Goal: Task Accomplishment & Management: Use online tool/utility

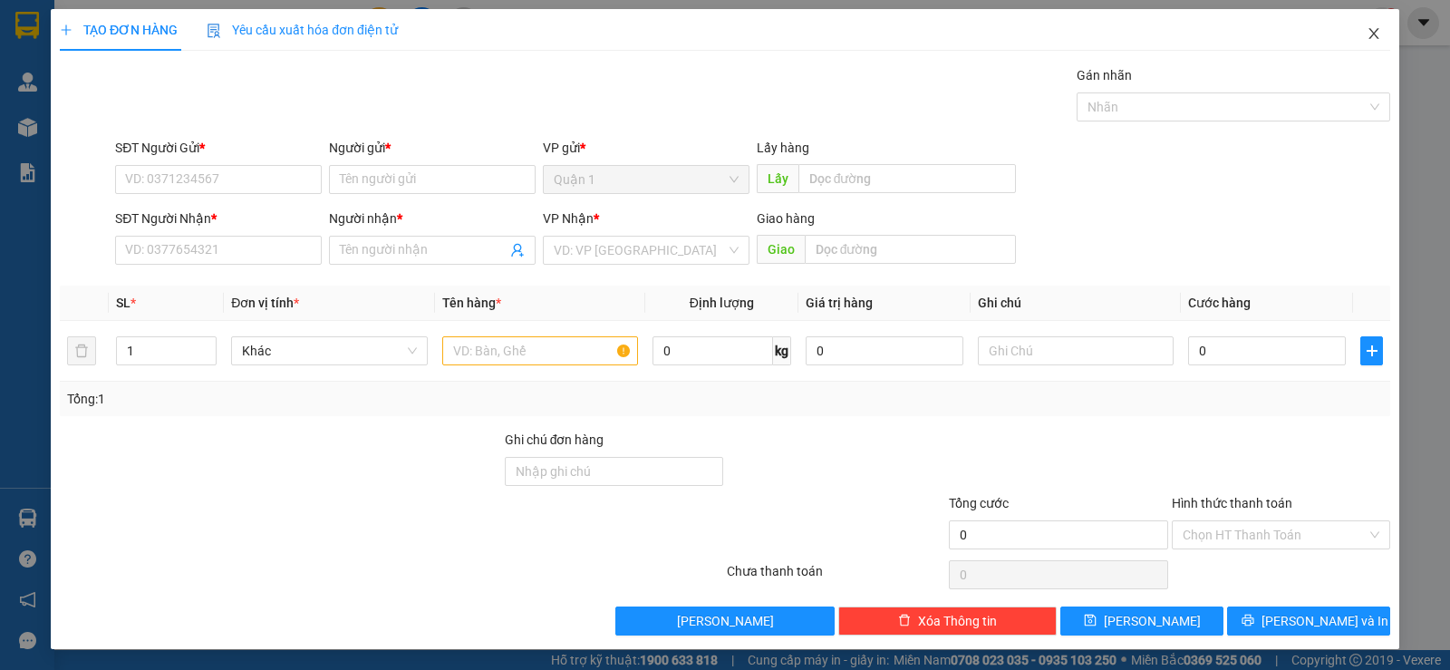
click at [1369, 34] on icon "close" at bounding box center [1374, 33] width 10 height 11
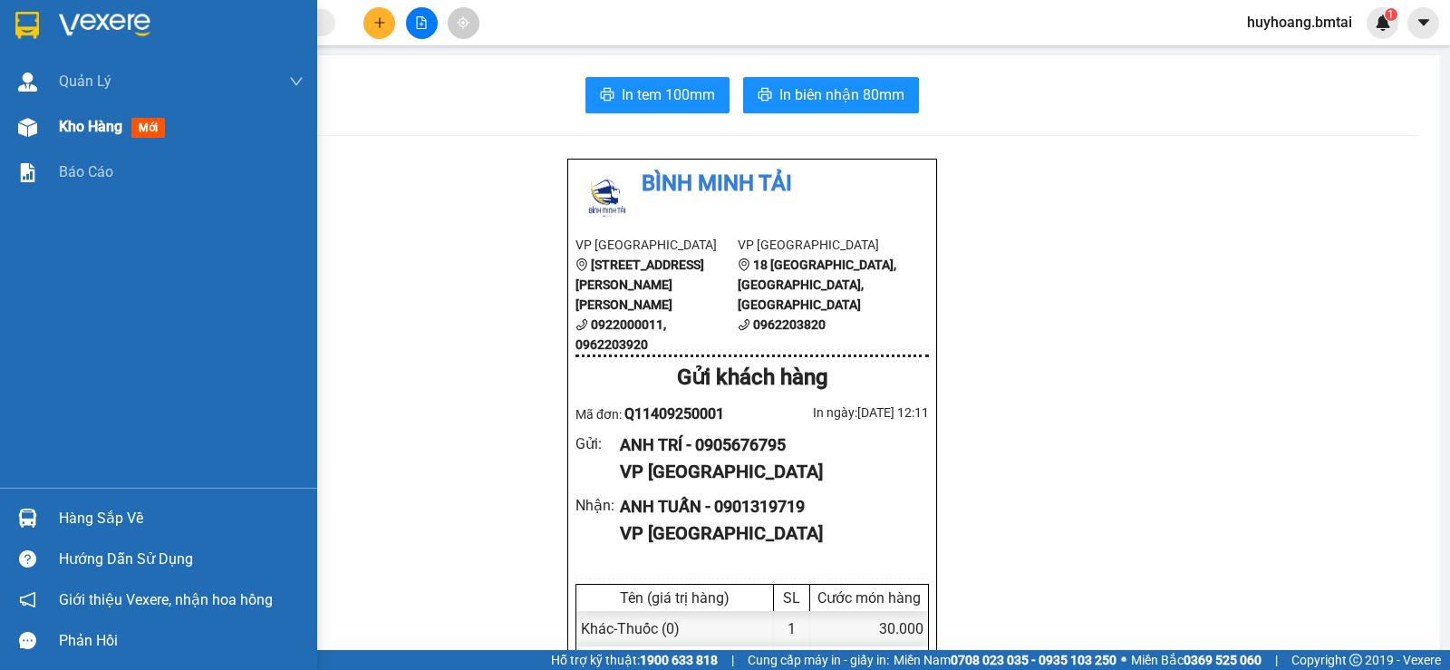
click at [89, 124] on span "Kho hàng" at bounding box center [90, 126] width 63 height 17
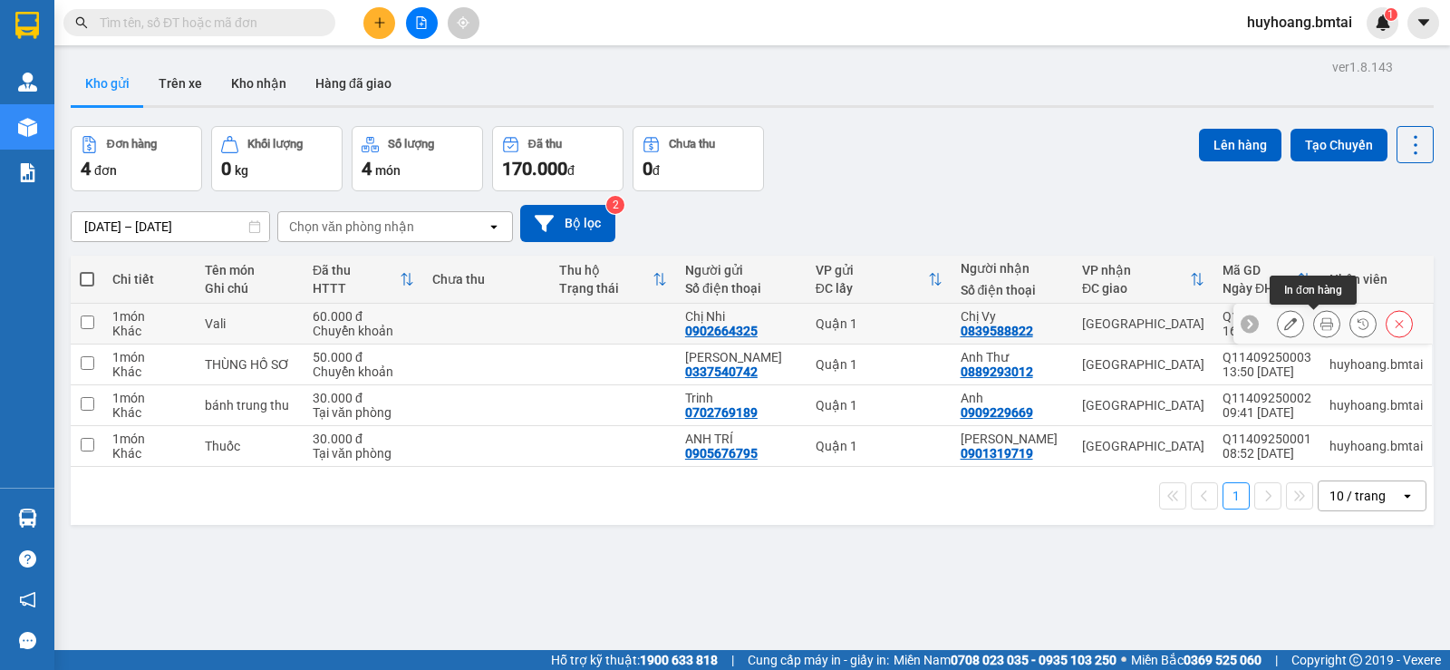
click at [1321, 322] on icon at bounding box center [1327, 323] width 13 height 13
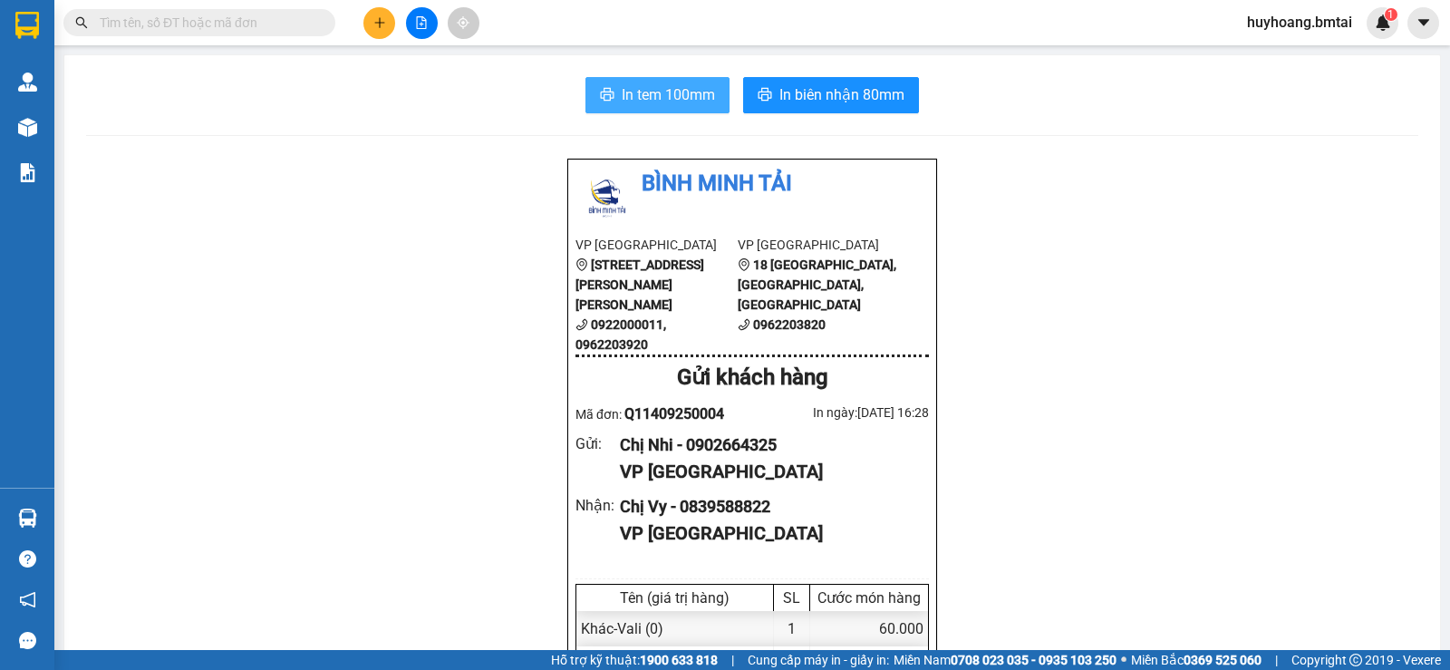
click at [662, 102] on span "In tem 100mm" at bounding box center [668, 94] width 93 height 23
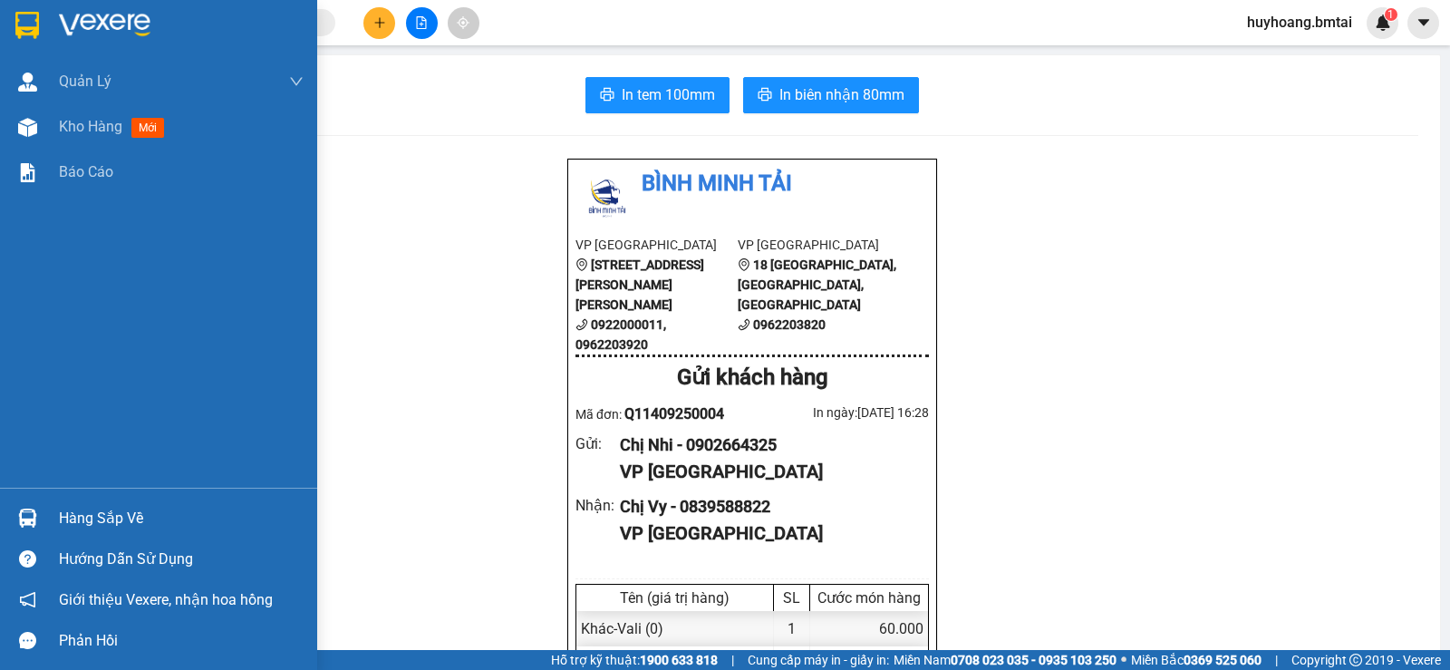
click at [82, 206] on div "Quản [PERSON_NAME] lý khách hàng Quản lý khách hàng mới Kho hàng mới Báo cáo" at bounding box center [158, 273] width 317 height 429
drag, startPoint x: 70, startPoint y: 113, endPoint x: 75, endPoint y: 125, distance: 13.0
click at [72, 116] on div "Kho hàng mới" at bounding box center [181, 126] width 245 height 45
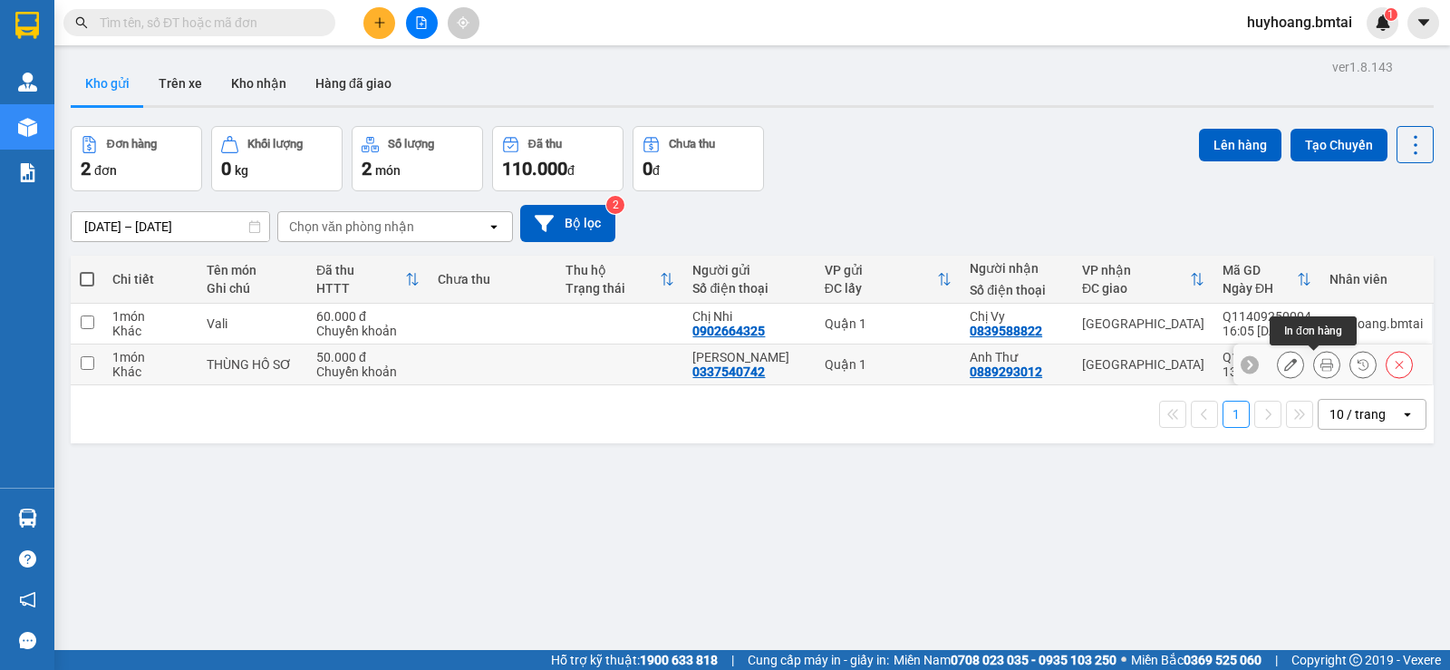
click at [1314, 356] on button at bounding box center [1326, 365] width 25 height 32
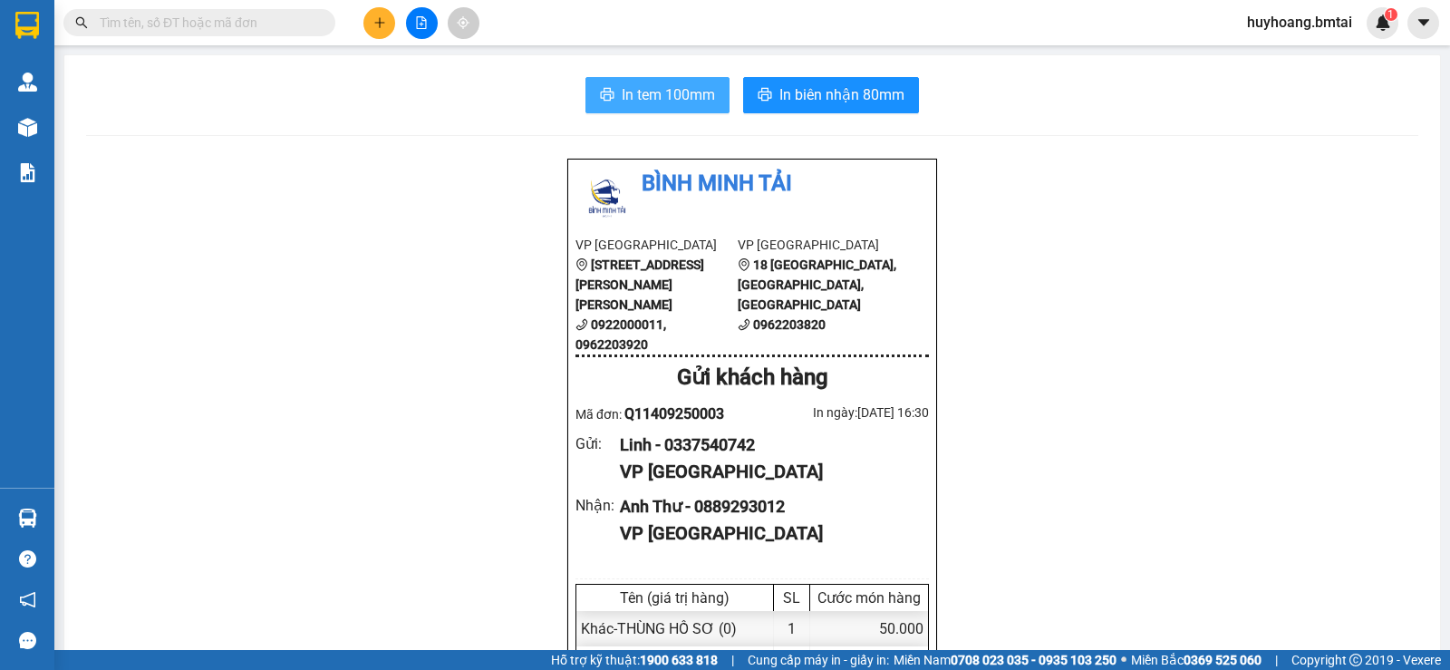
click at [656, 98] on span "In tem 100mm" at bounding box center [668, 94] width 93 height 23
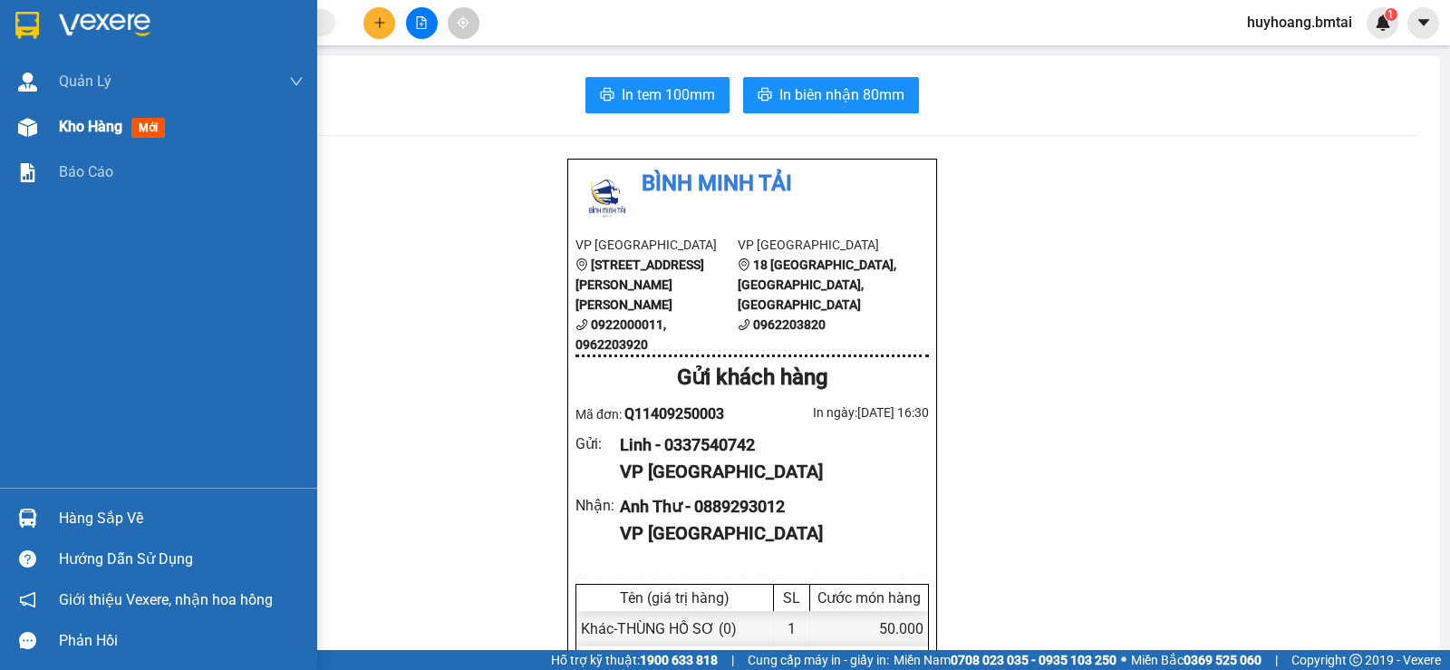
click at [86, 124] on span "Kho hàng" at bounding box center [90, 126] width 63 height 17
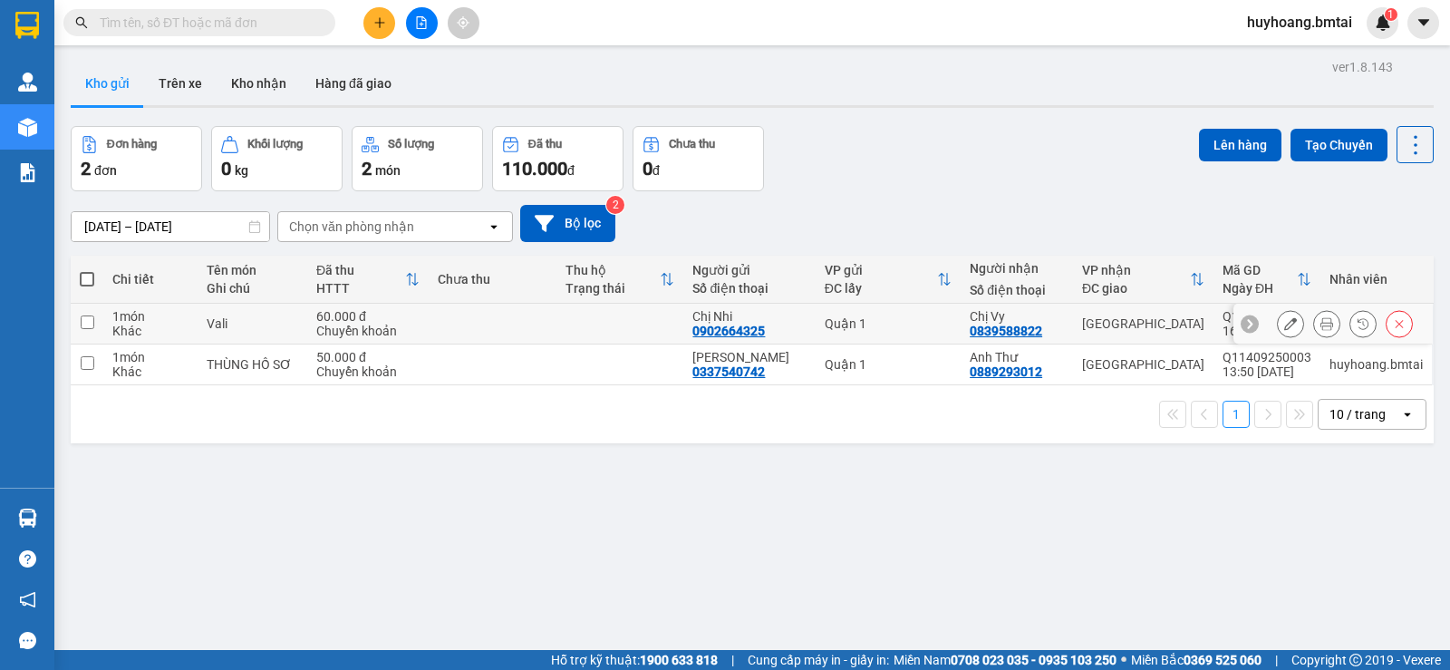
click at [1181, 320] on div "[GEOGRAPHIC_DATA]" at bounding box center [1143, 323] width 122 height 15
checkbox input "true"
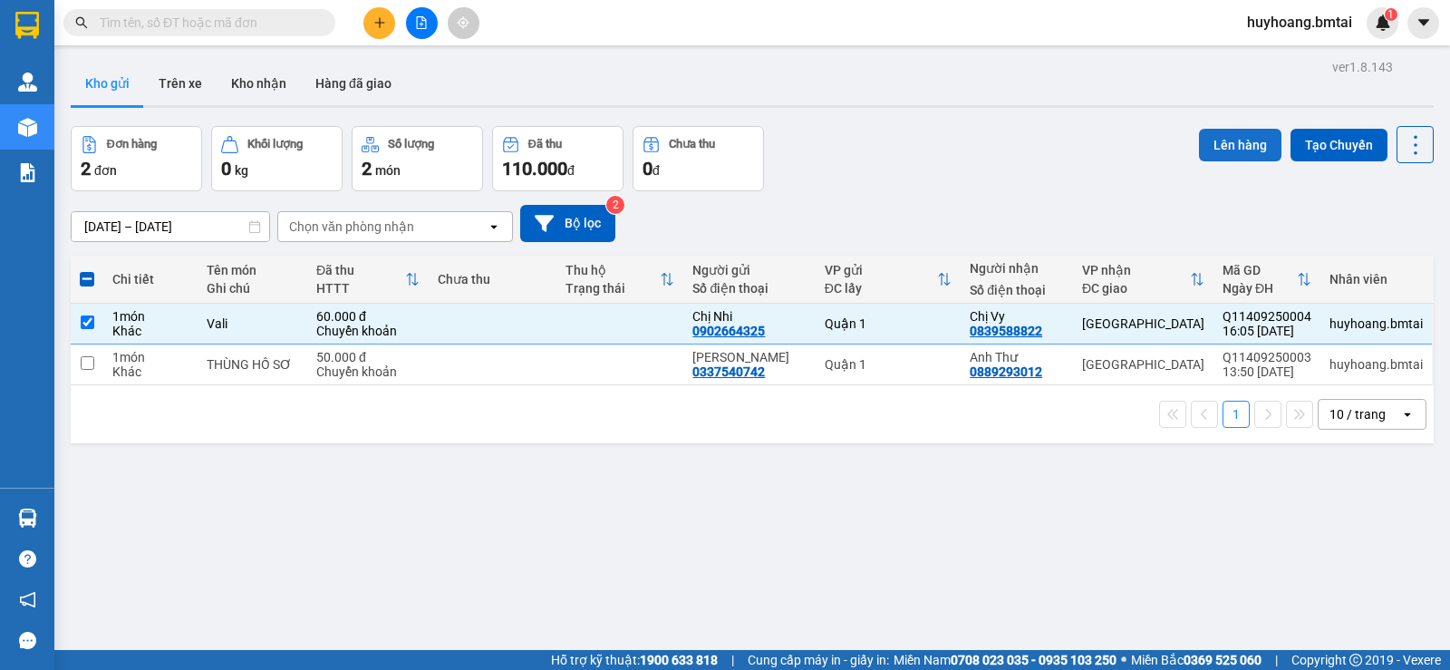
click at [1229, 147] on button "Lên hàng" at bounding box center [1240, 145] width 82 height 33
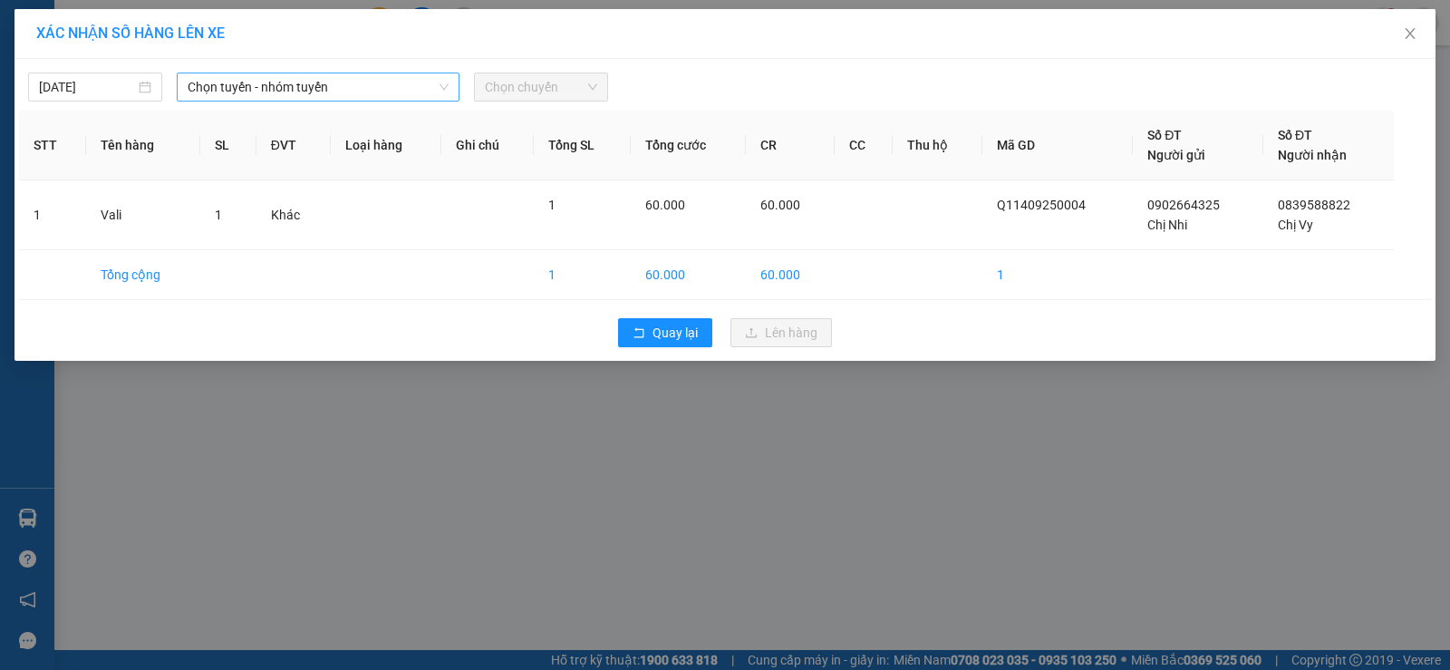
click at [355, 78] on span "Chọn tuyến - nhóm tuyến" at bounding box center [318, 86] width 261 height 27
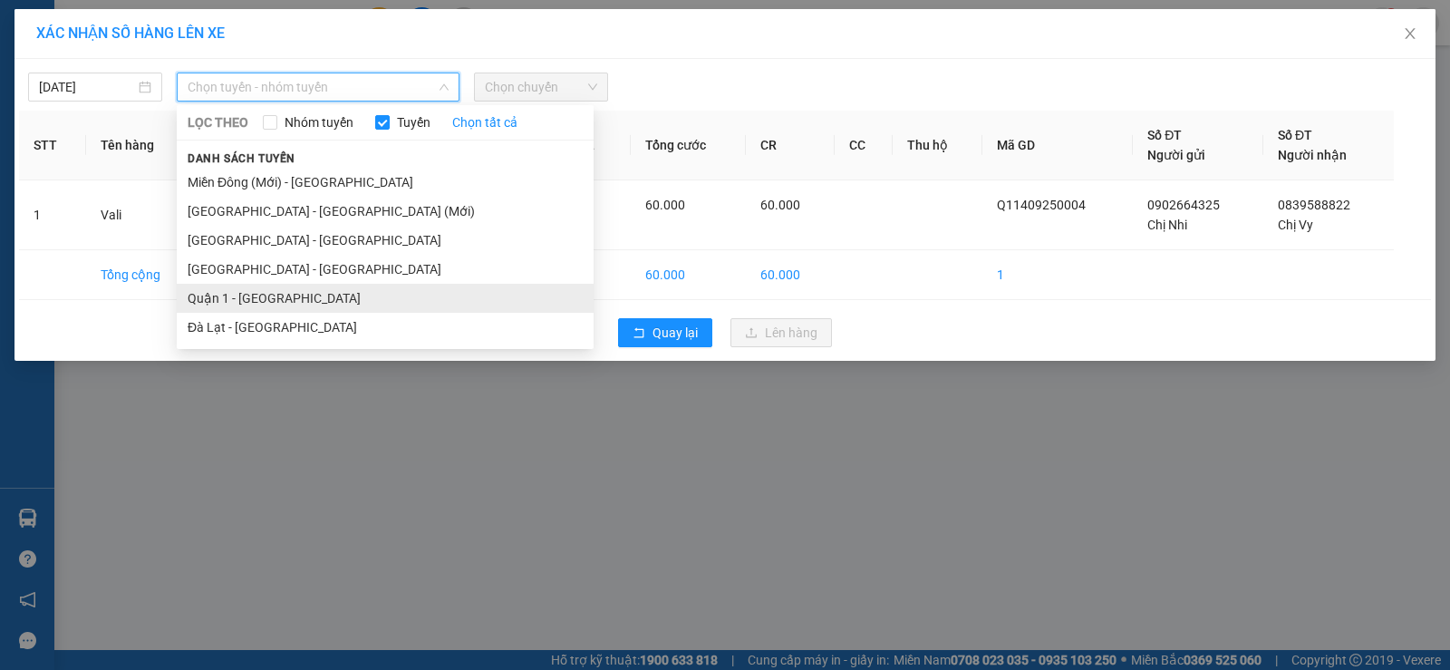
click at [290, 296] on li "Quận 1 - Nha Trang" at bounding box center [385, 298] width 417 height 29
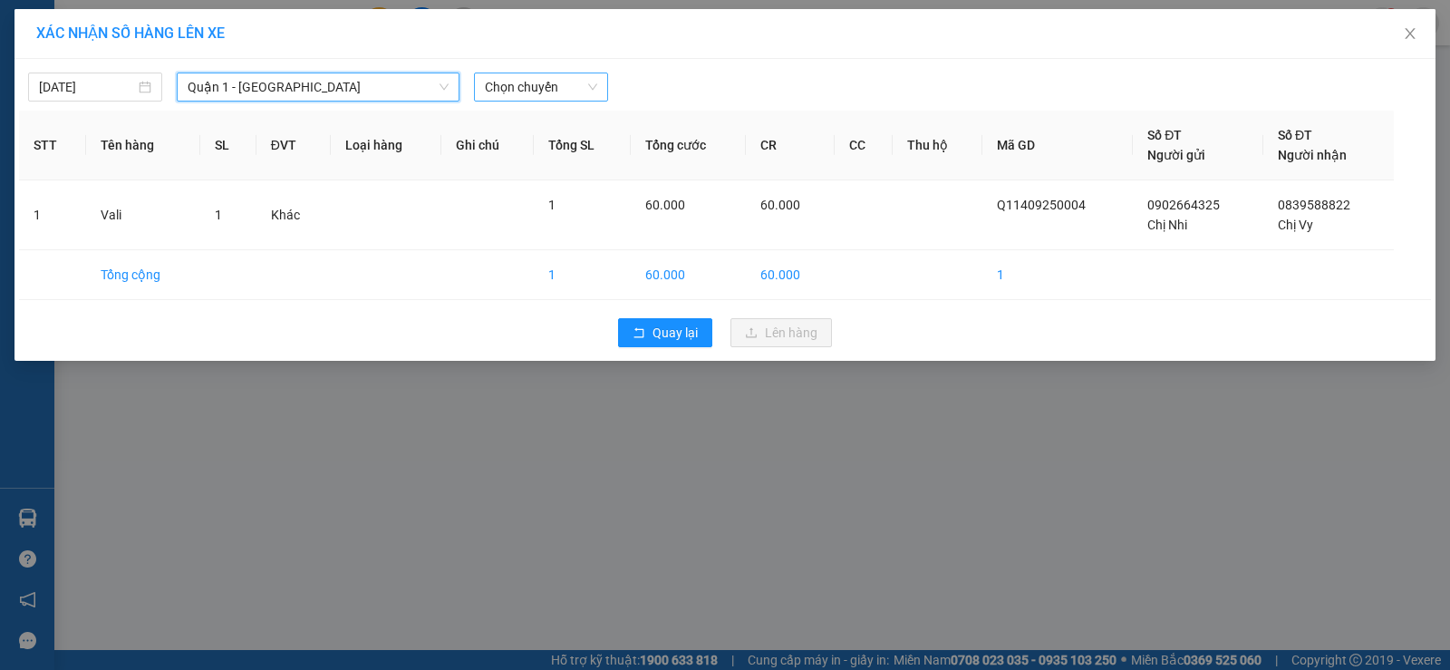
click at [508, 75] on div "14/09/2025 Quận 1 - Nha Trang Quận 1 - Nha Trang LỌC THEO Nhóm tuyến Tuyến Chọn…" at bounding box center [725, 210] width 1421 height 302
drag, startPoint x: 507, startPoint y: 85, endPoint x: 502, endPoint y: 94, distance: 10.1
click at [507, 86] on span "Chọn chuyến" at bounding box center [541, 86] width 112 height 27
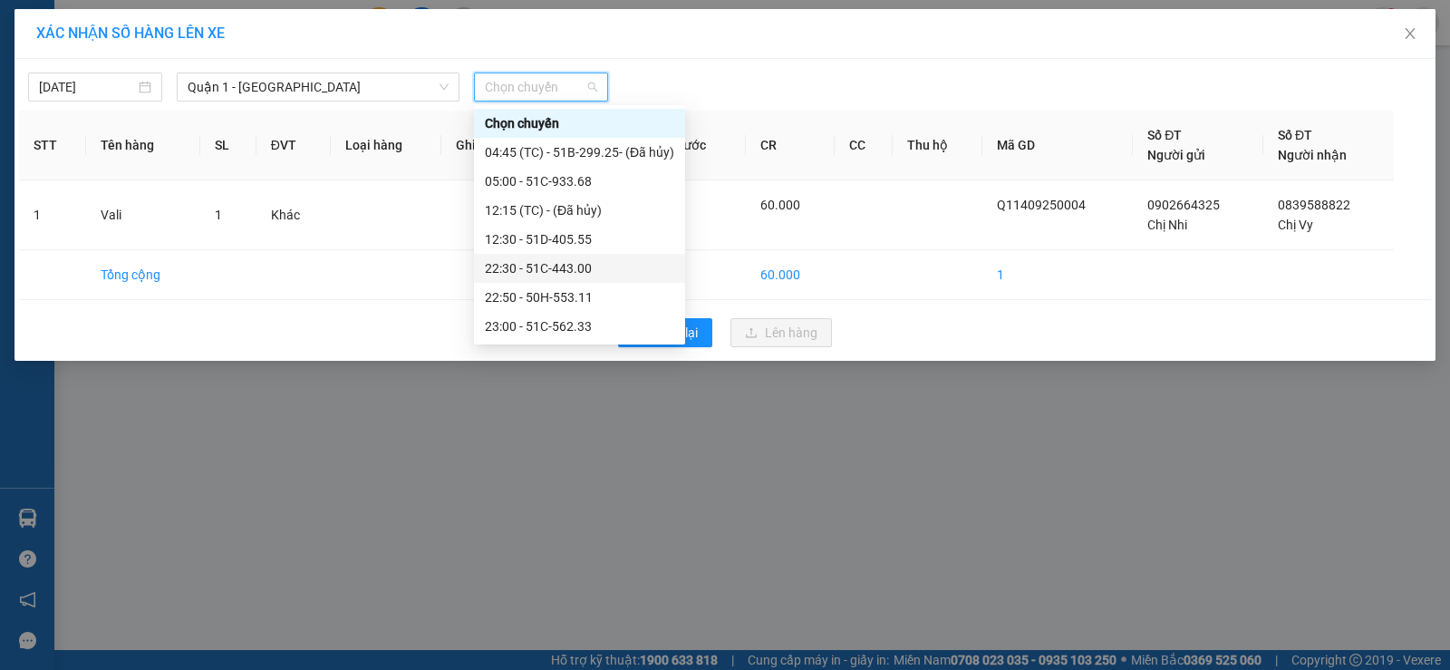
click at [567, 266] on div "22:30 - 51C-443.00" at bounding box center [579, 268] width 189 height 20
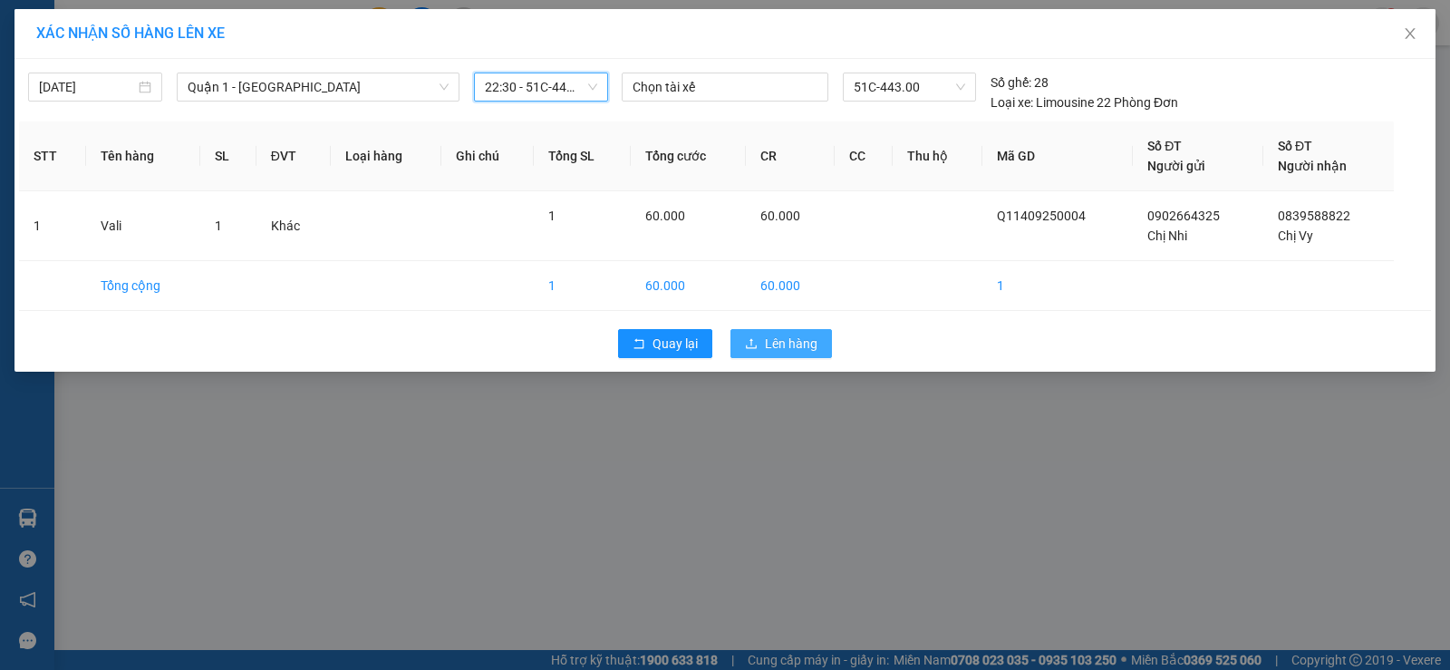
click at [794, 348] on span "Lên hàng" at bounding box center [791, 344] width 53 height 20
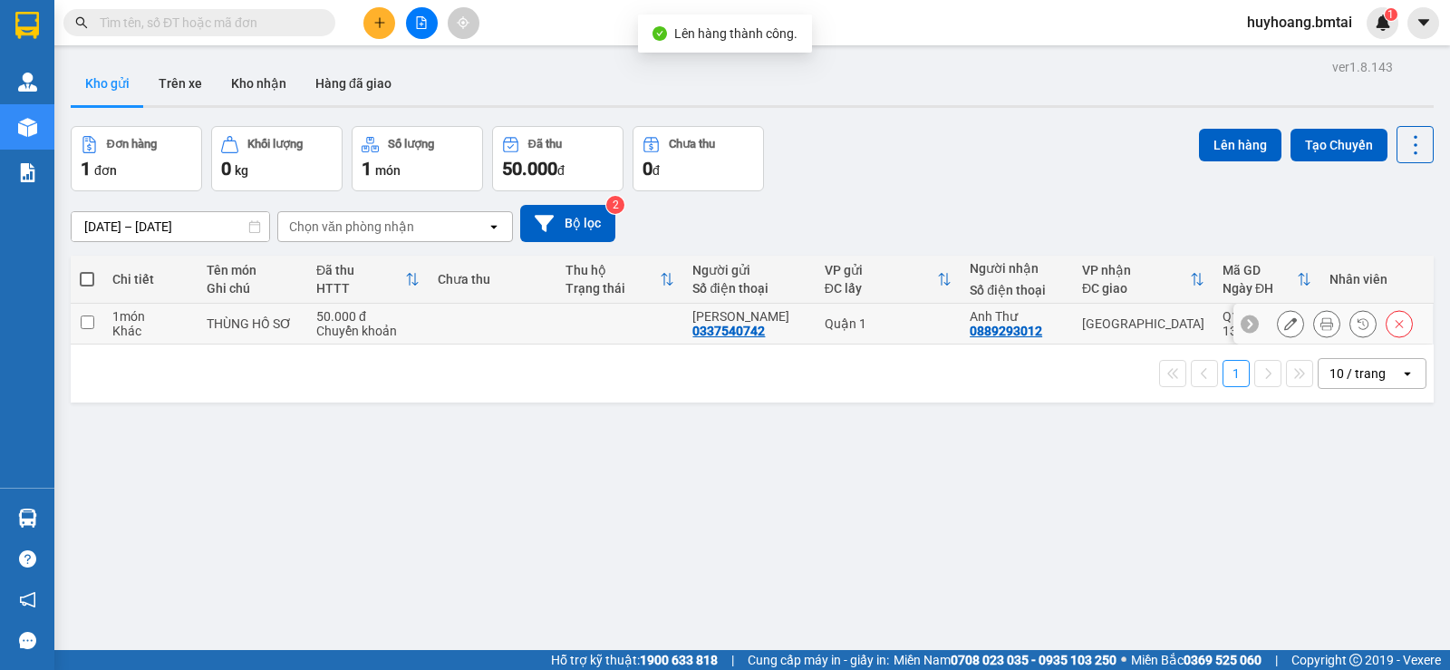
click at [916, 325] on div "Quận 1" at bounding box center [888, 323] width 127 height 15
checkbox input "true"
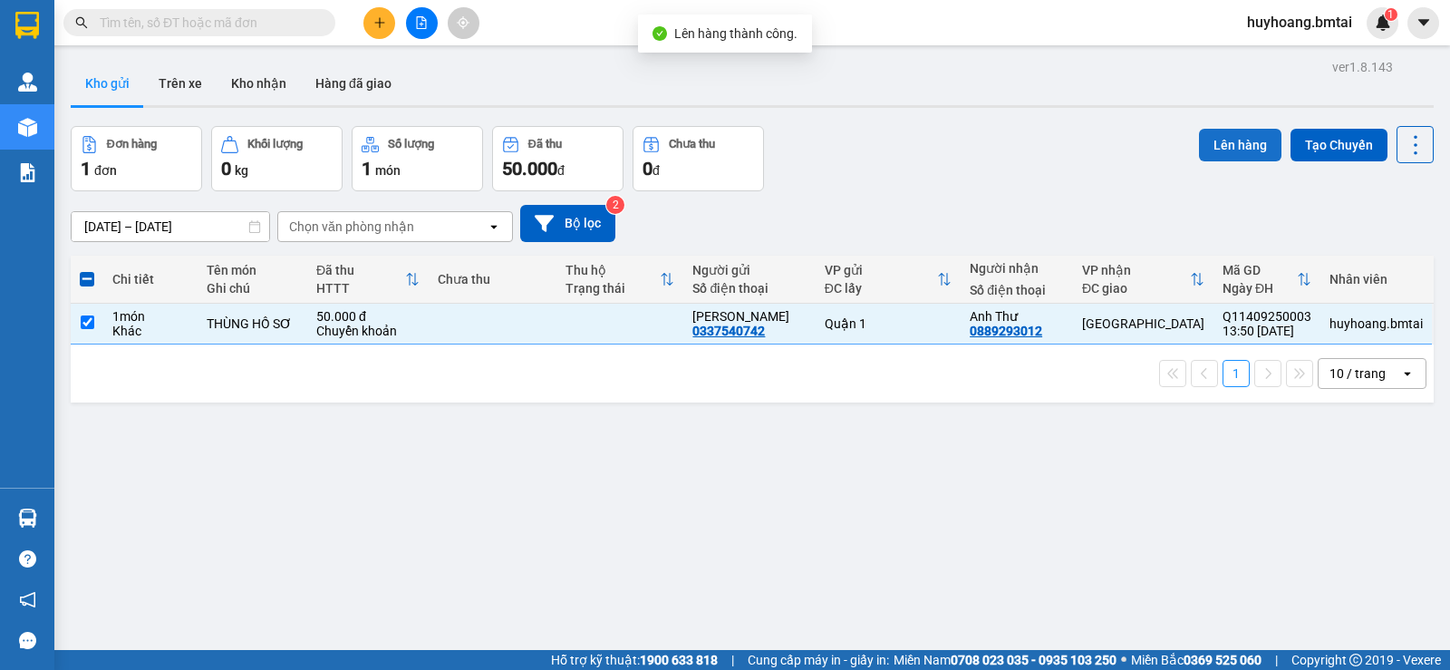
click at [1204, 141] on button "Lên hàng" at bounding box center [1240, 145] width 82 height 33
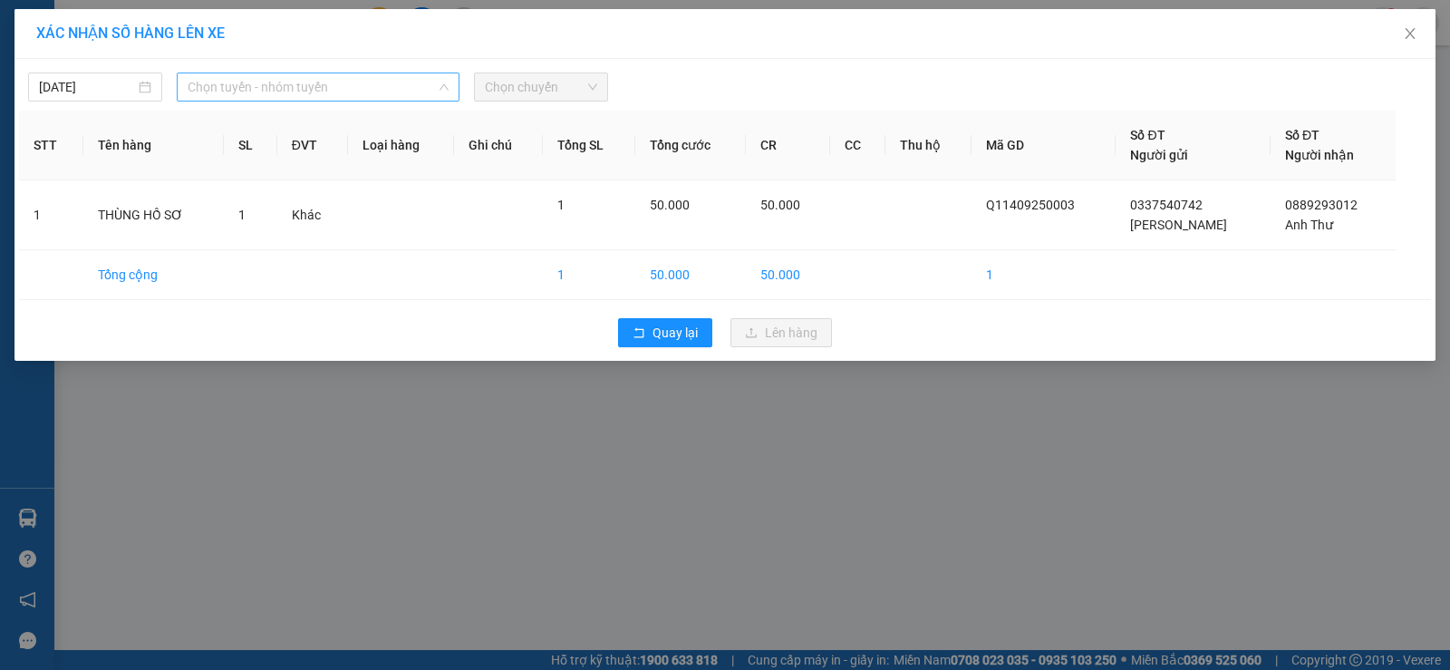
drag, startPoint x: 295, startPoint y: 85, endPoint x: 305, endPoint y: 93, distance: 13.6
click at [298, 92] on span "Chọn tuyến - nhóm tuyến" at bounding box center [318, 86] width 261 height 27
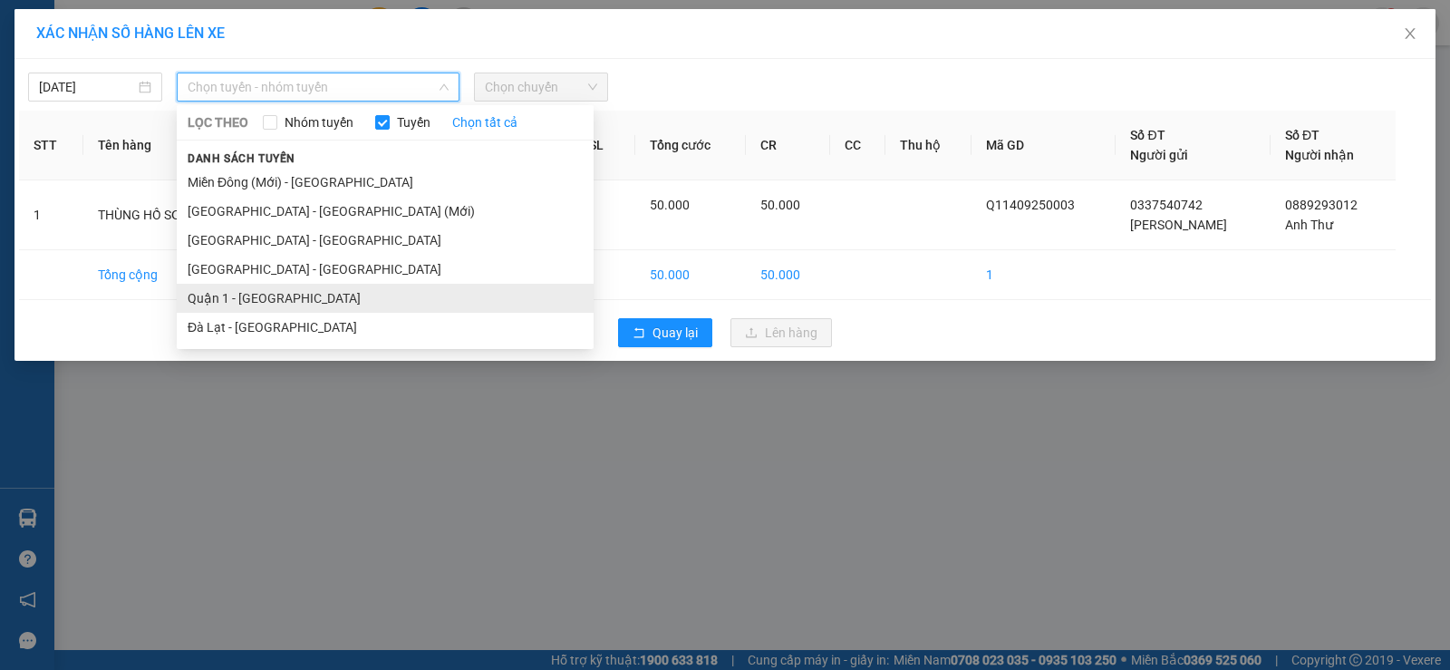
click at [274, 299] on li "Quận 1 - Nha Trang" at bounding box center [385, 298] width 417 height 29
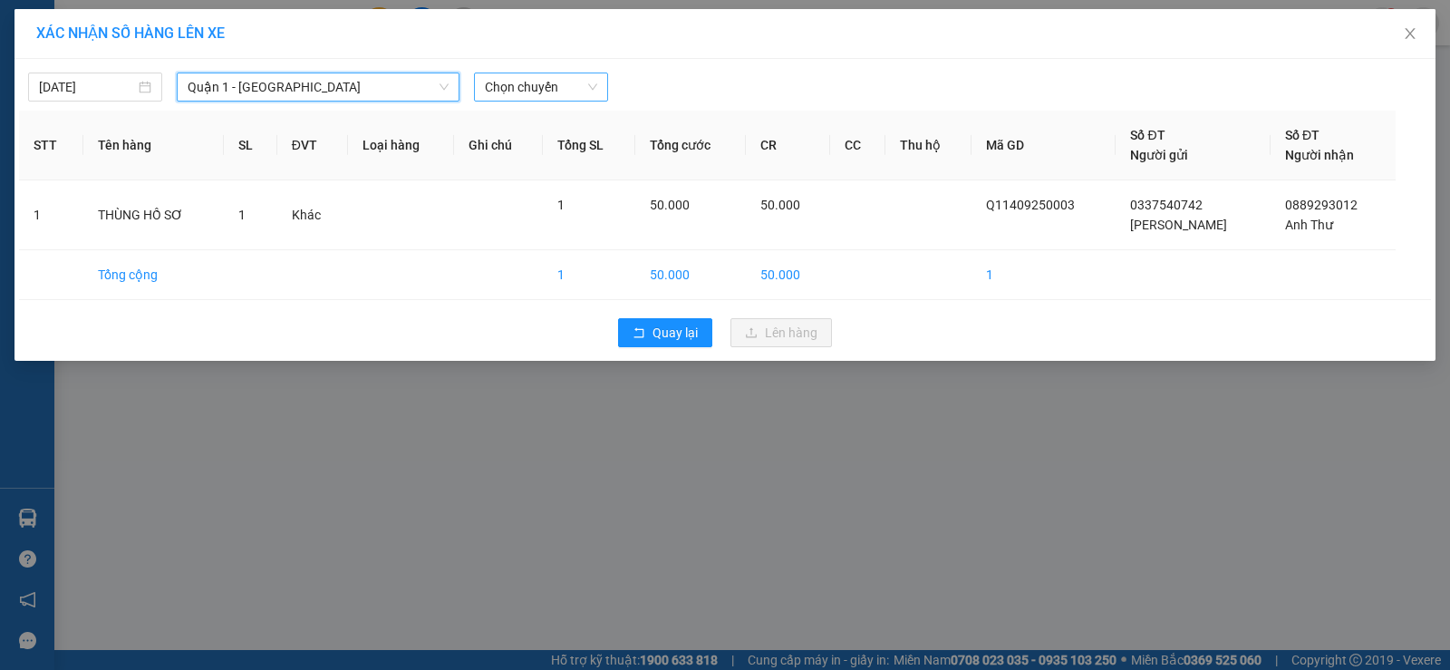
click at [523, 75] on span "Chọn chuyến" at bounding box center [541, 86] width 112 height 27
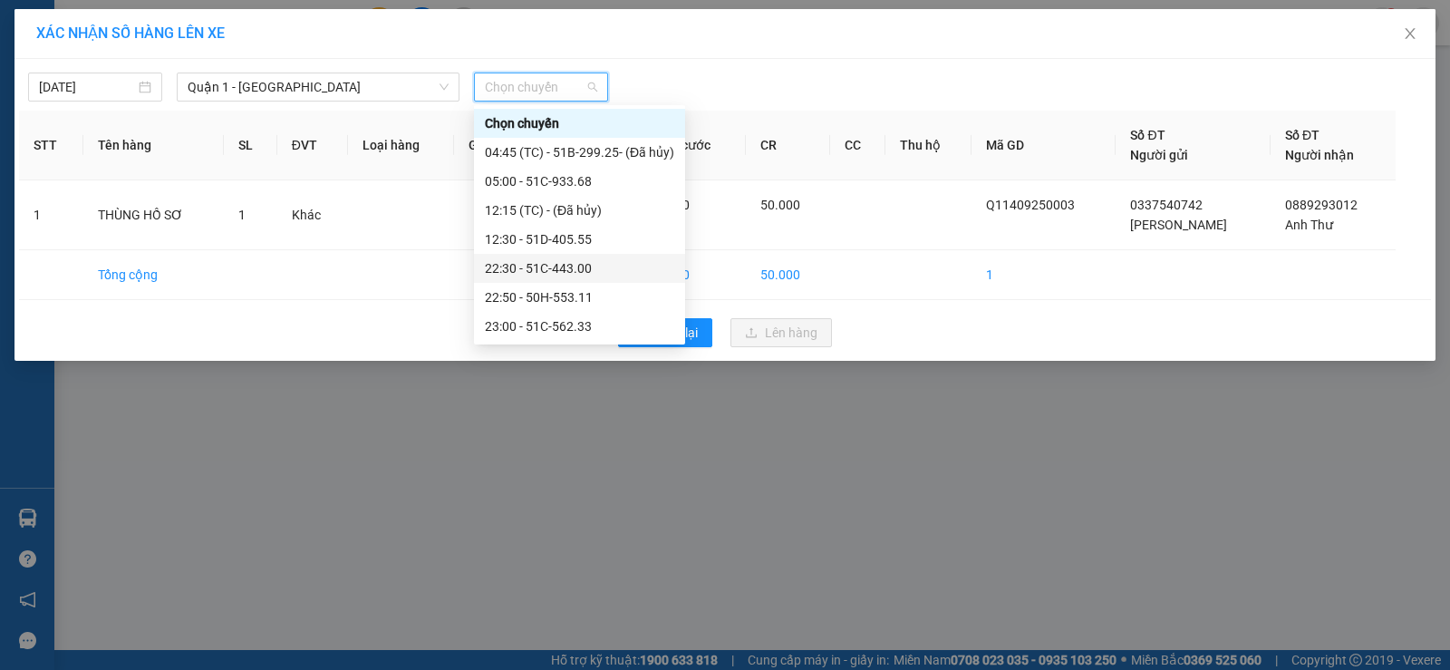
click at [583, 263] on div "22:30 - 51C-443.00" at bounding box center [579, 268] width 189 height 20
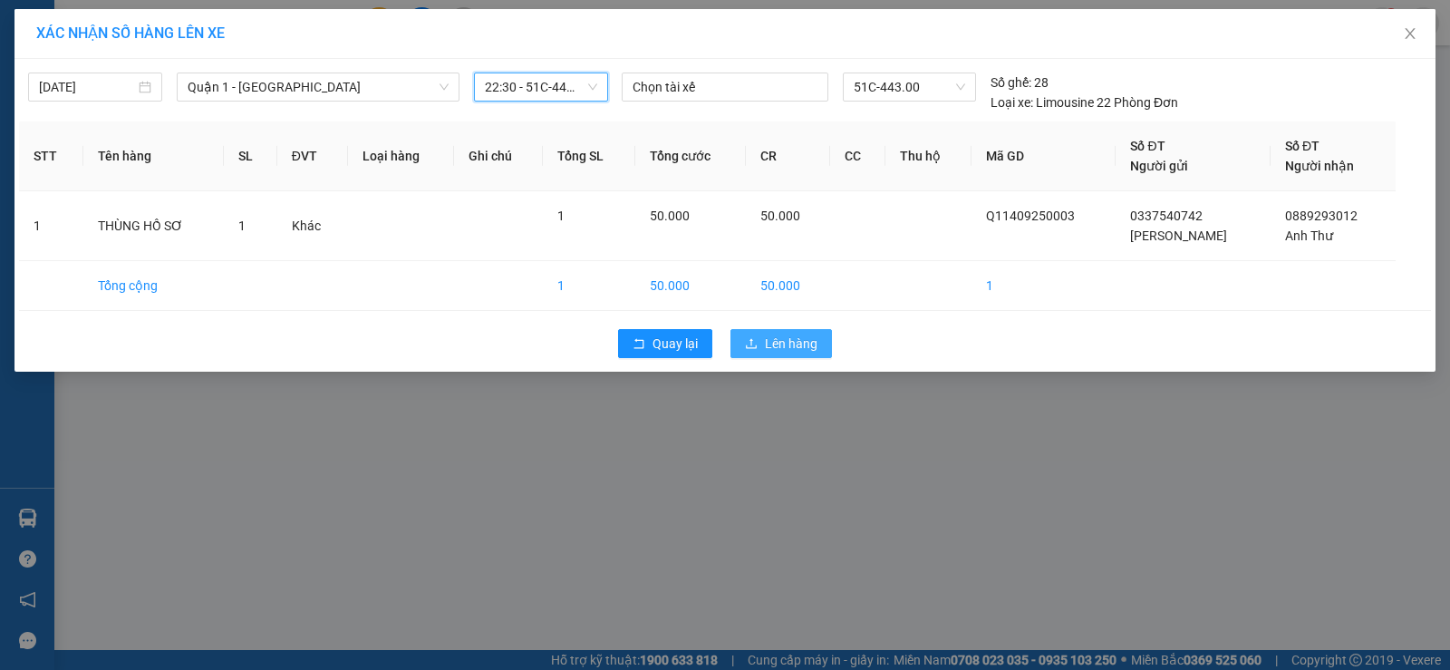
click at [761, 335] on button "Lên hàng" at bounding box center [782, 343] width 102 height 29
